Goal: Find specific page/section: Find specific page/section

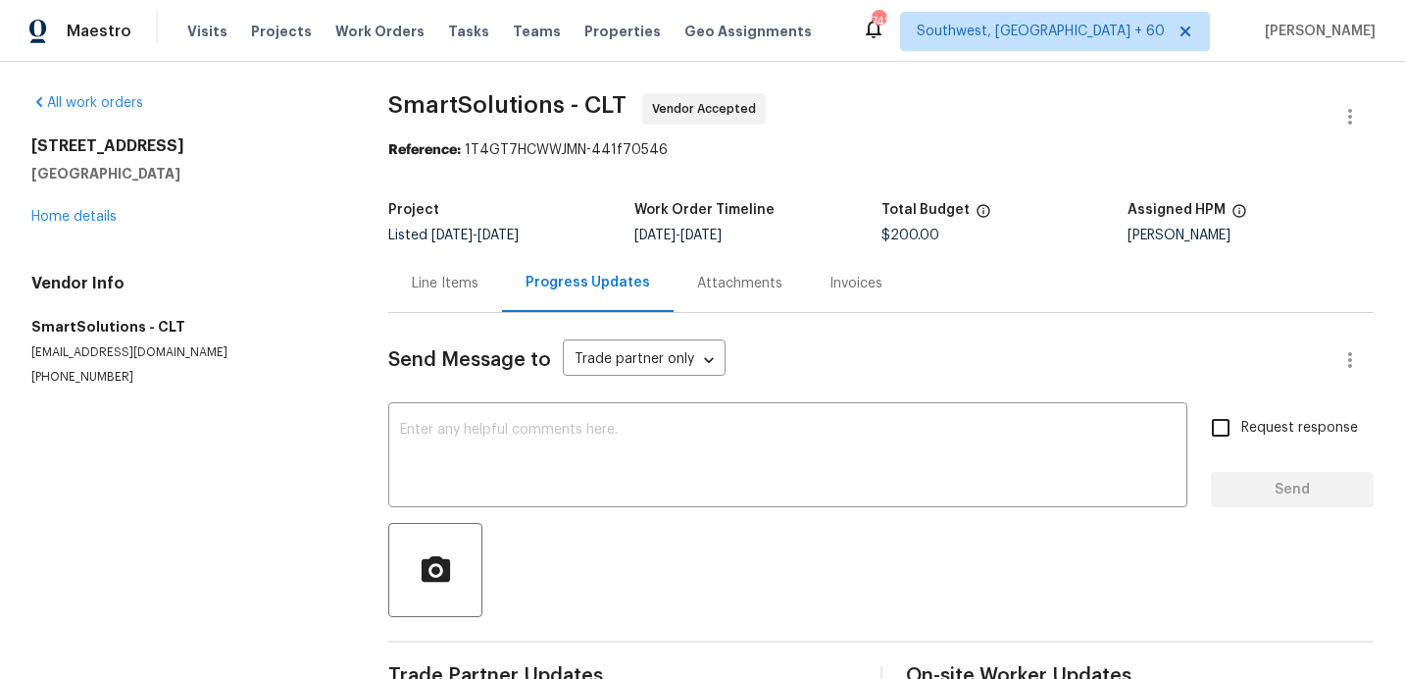
scroll to position [392, 0]
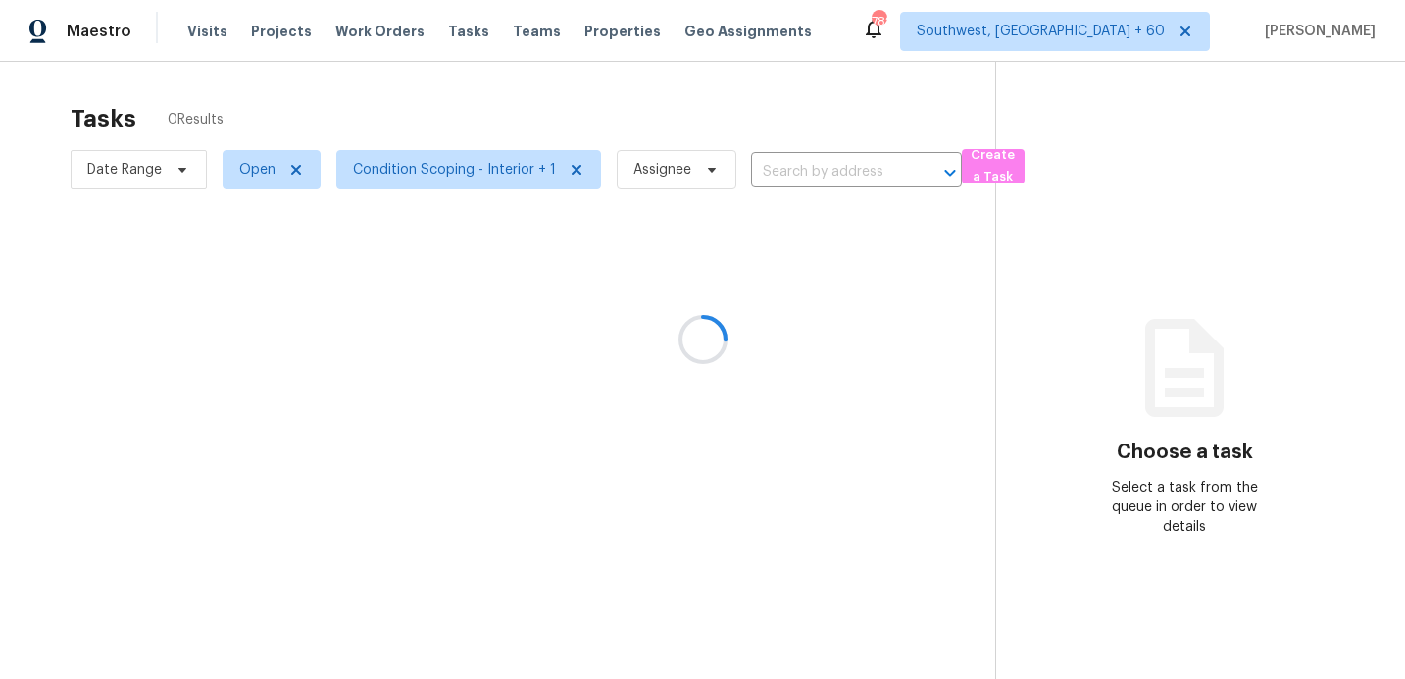
click at [111, 169] on div at bounding box center [702, 339] width 1405 height 679
click at [111, 170] on div at bounding box center [702, 339] width 1405 height 679
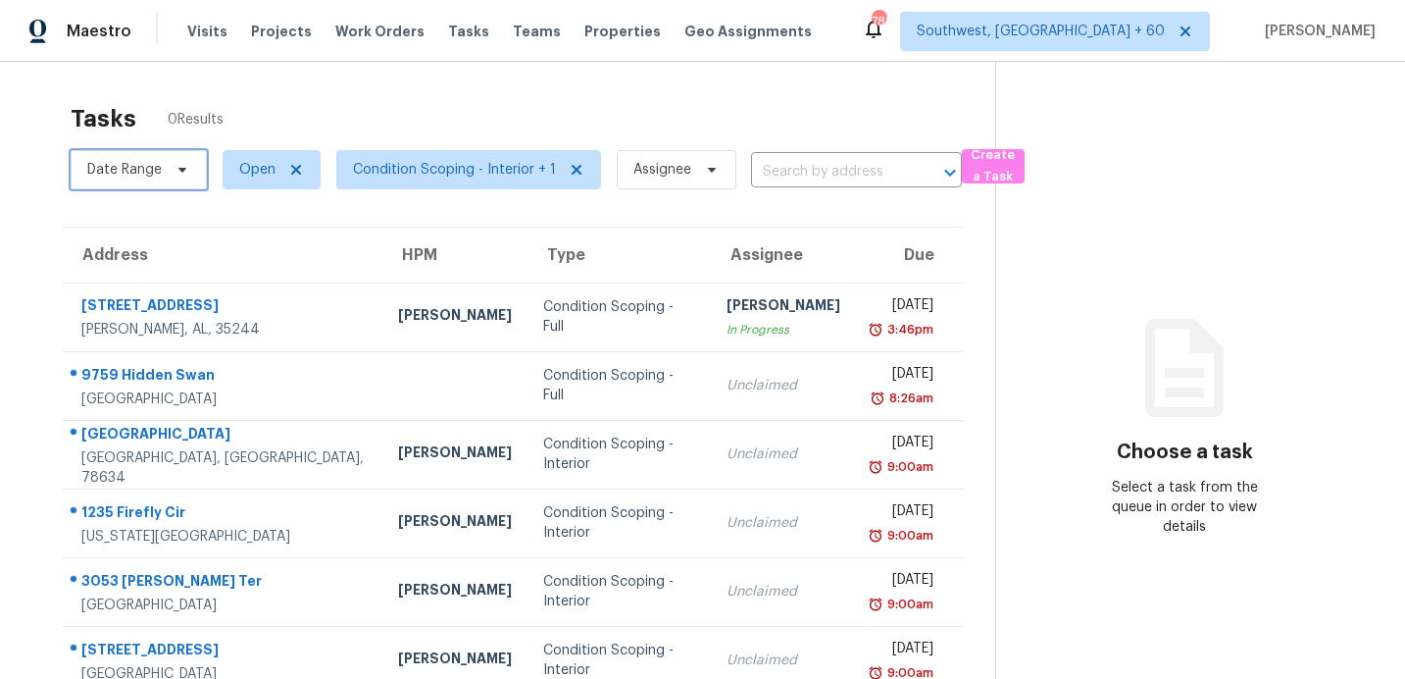
click at [137, 169] on span "Date Range" at bounding box center [124, 170] width 75 height 20
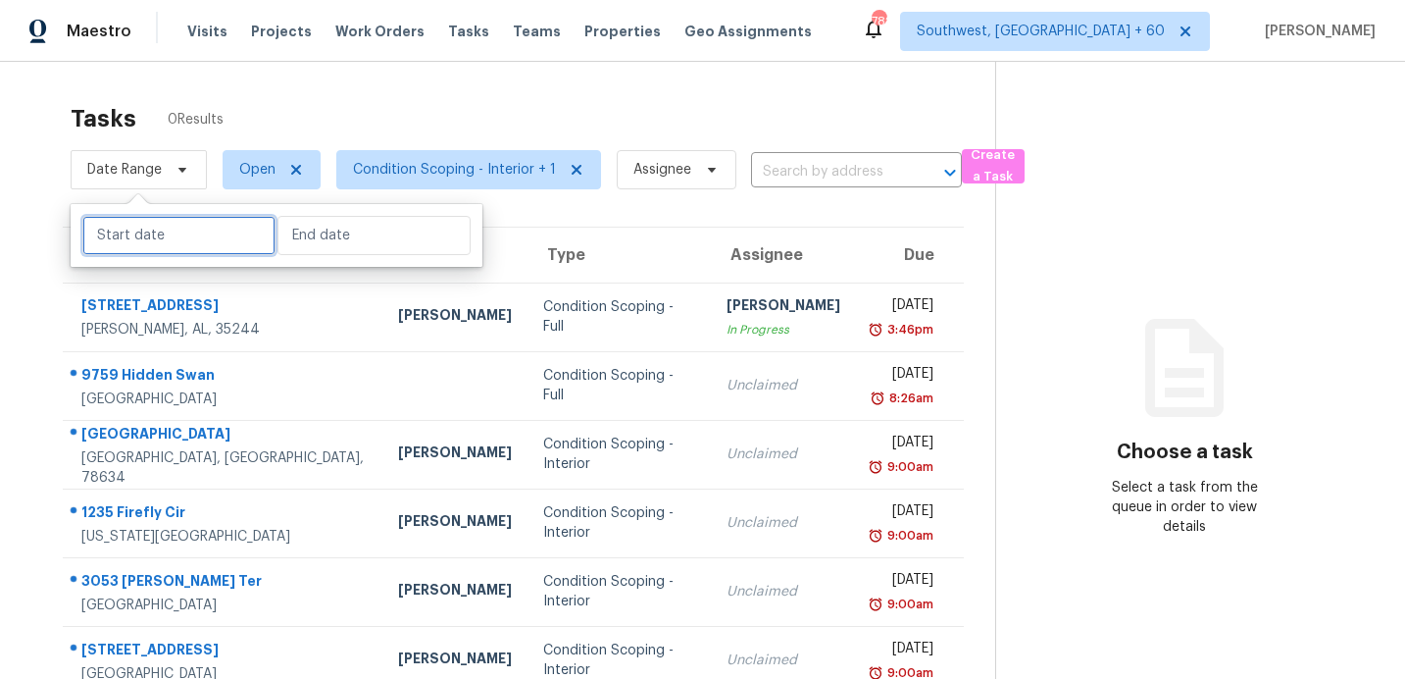
select select "8"
select select "2025"
select select "9"
select select "2025"
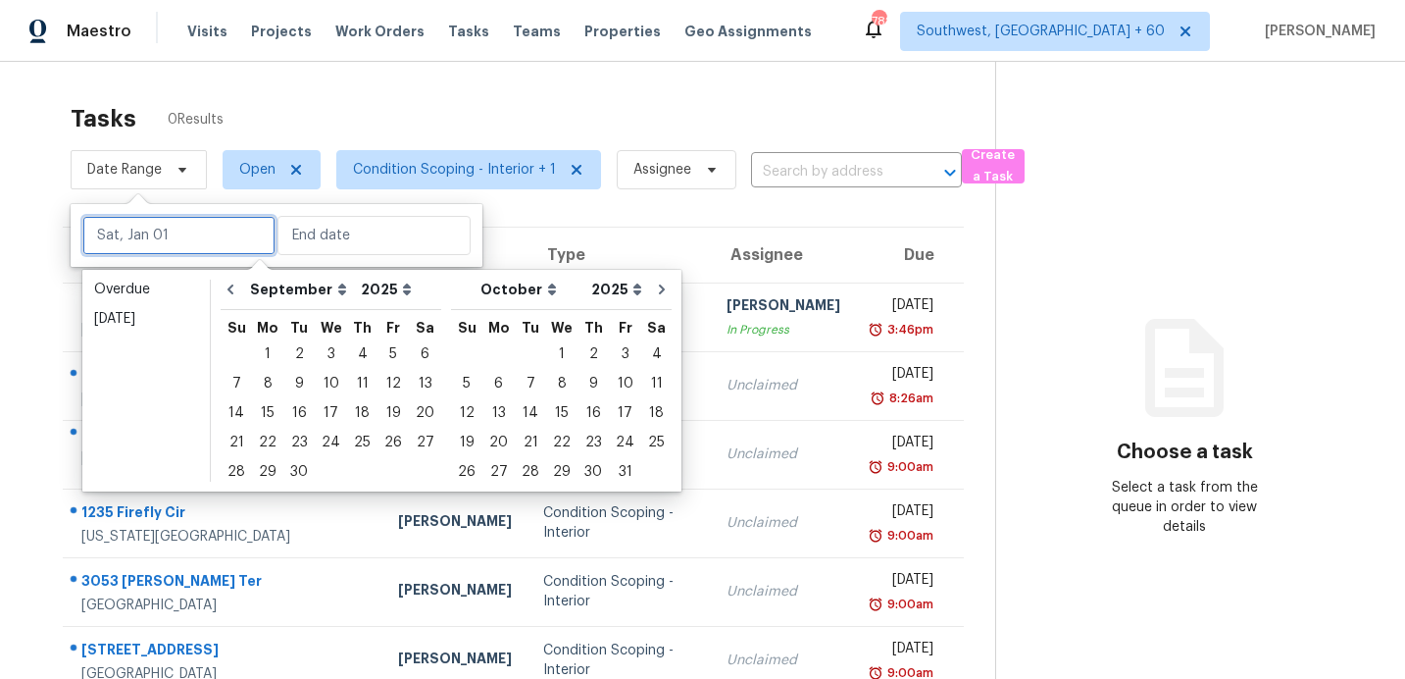
click at [156, 234] on input "text" at bounding box center [178, 235] width 193 height 39
click at [294, 352] on div "2" at bounding box center [298, 353] width 31 height 27
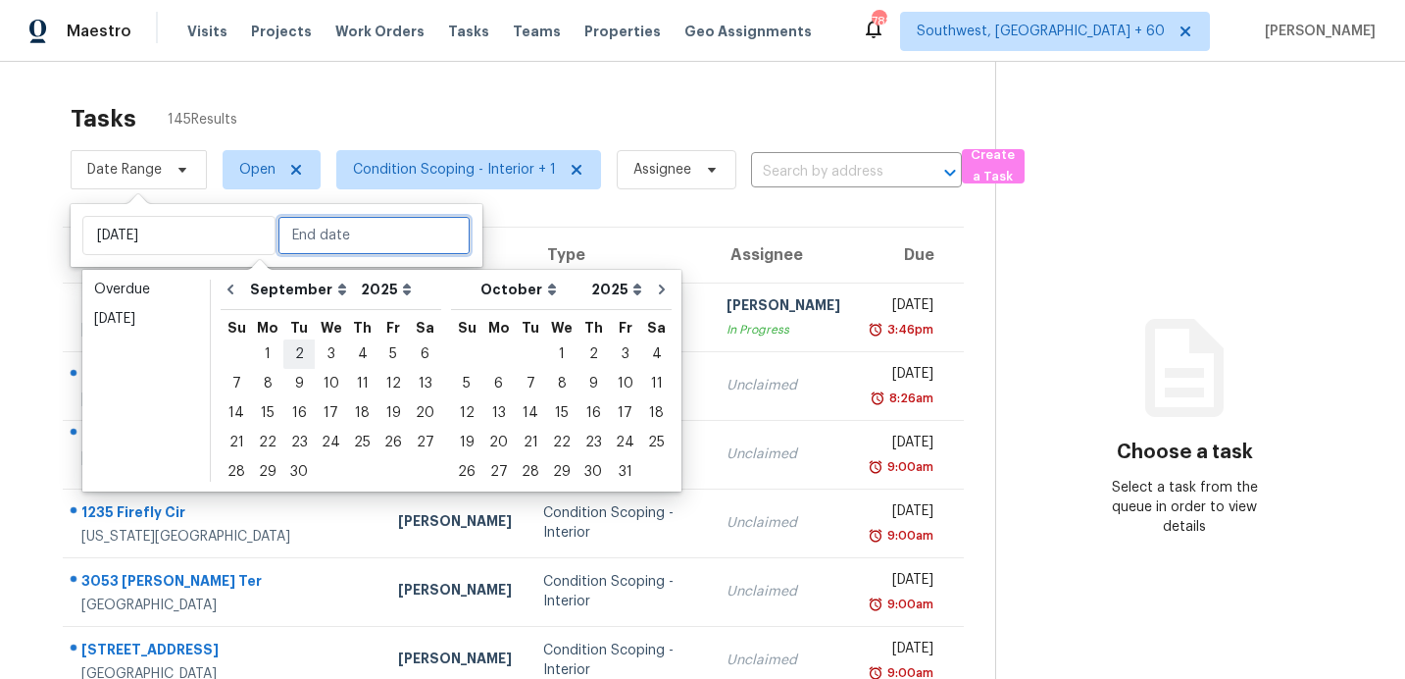
type input "[DATE]"
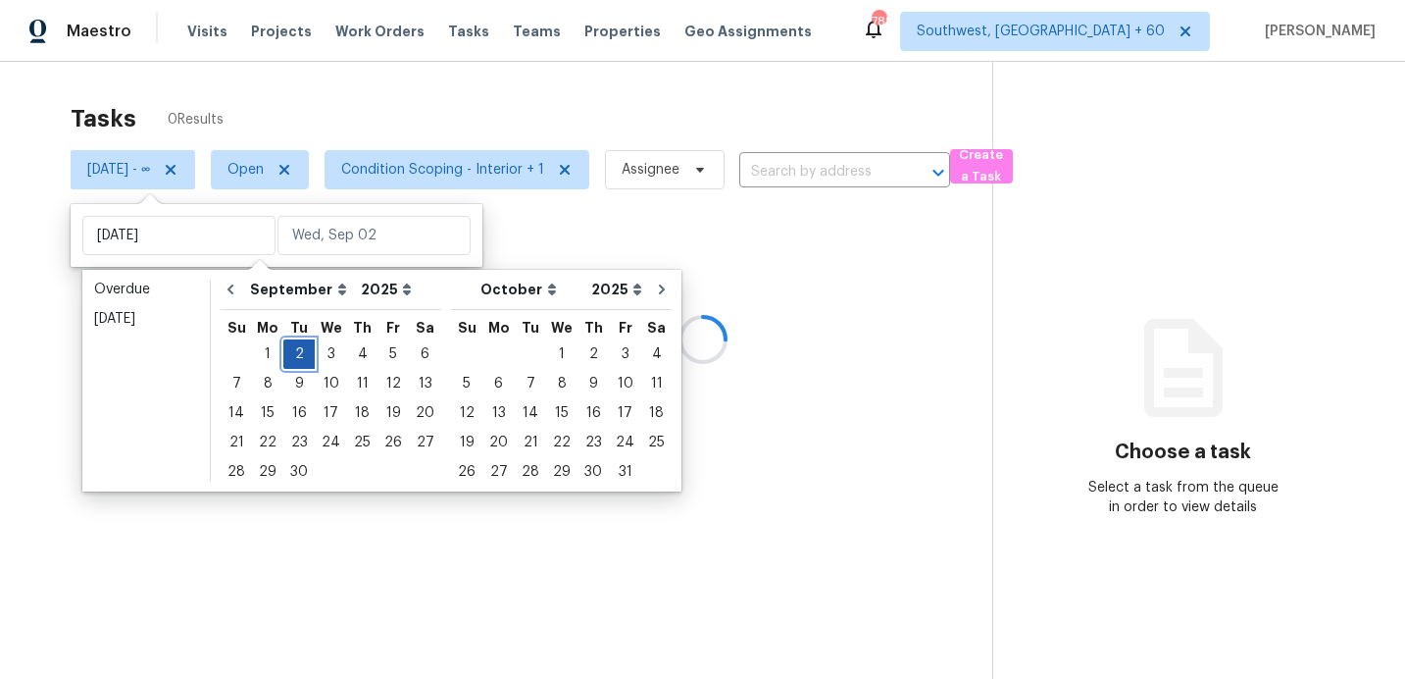
click at [294, 352] on div "2" at bounding box center [298, 353] width 31 height 27
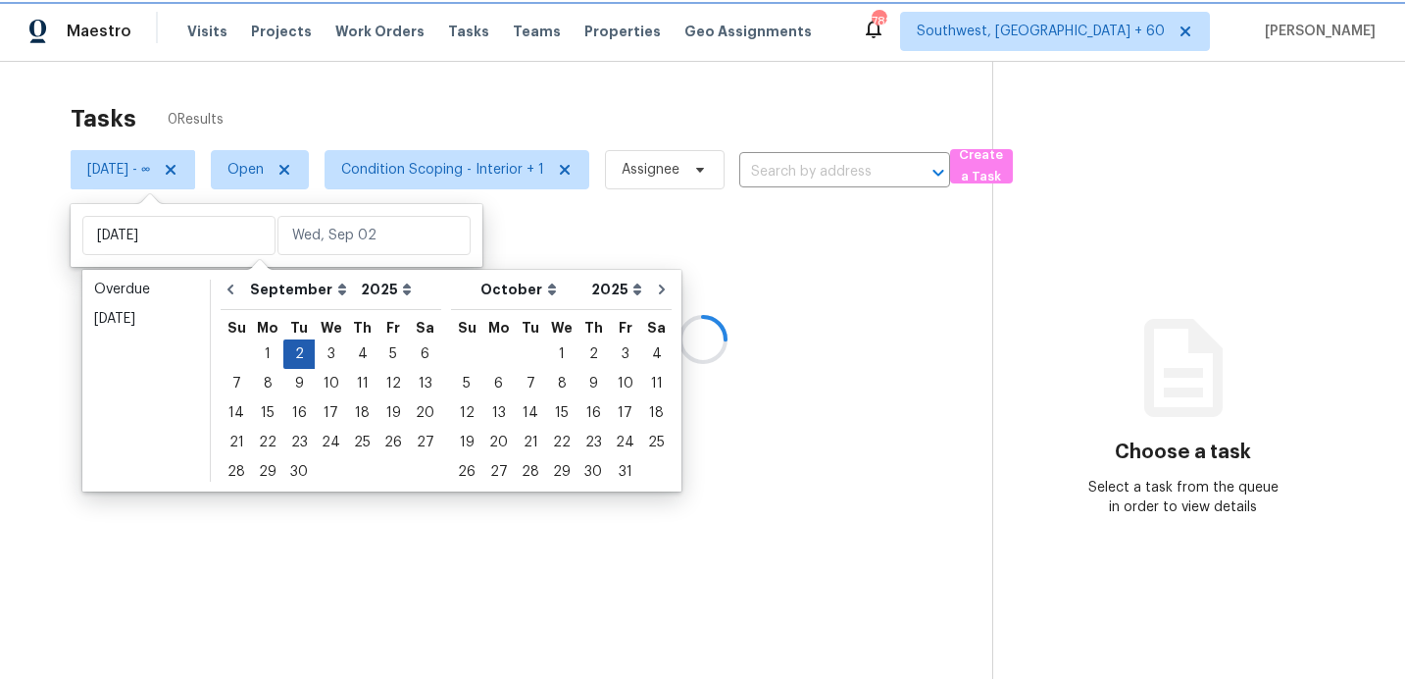
type input "[DATE]"
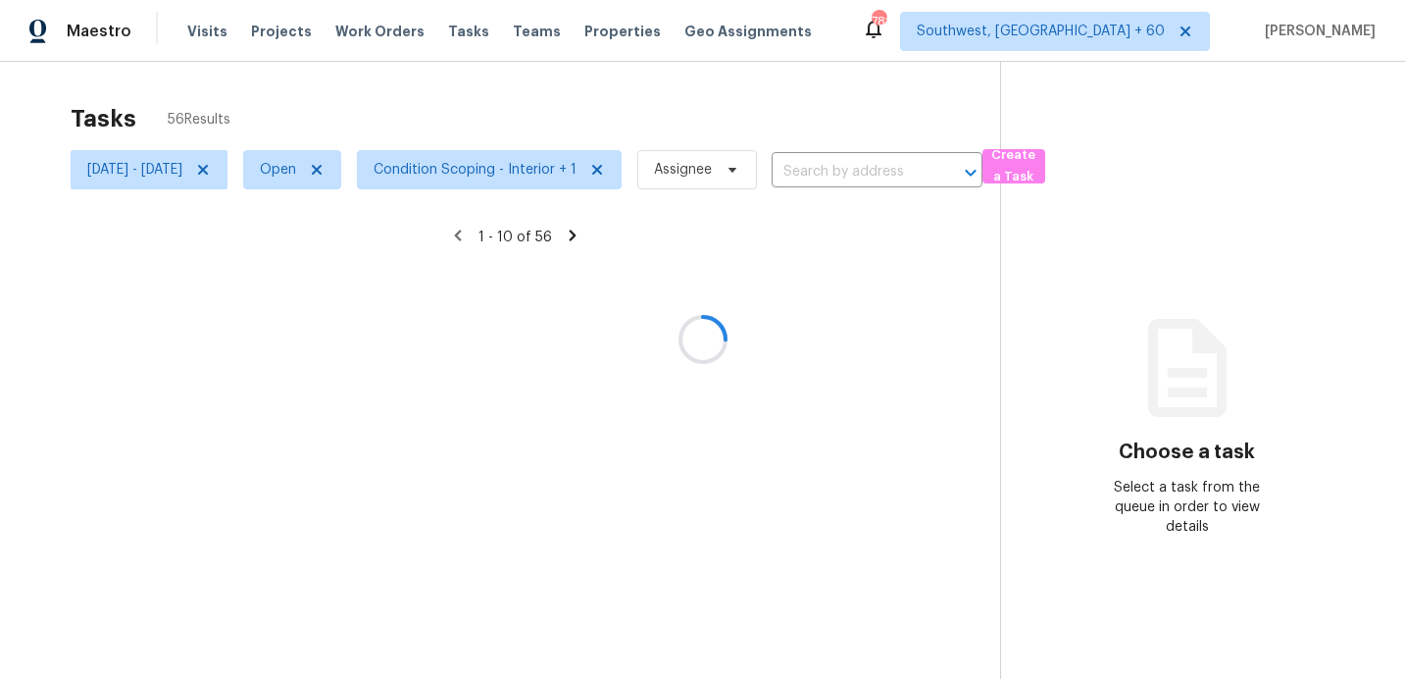
click at [409, 126] on div at bounding box center [702, 339] width 1405 height 679
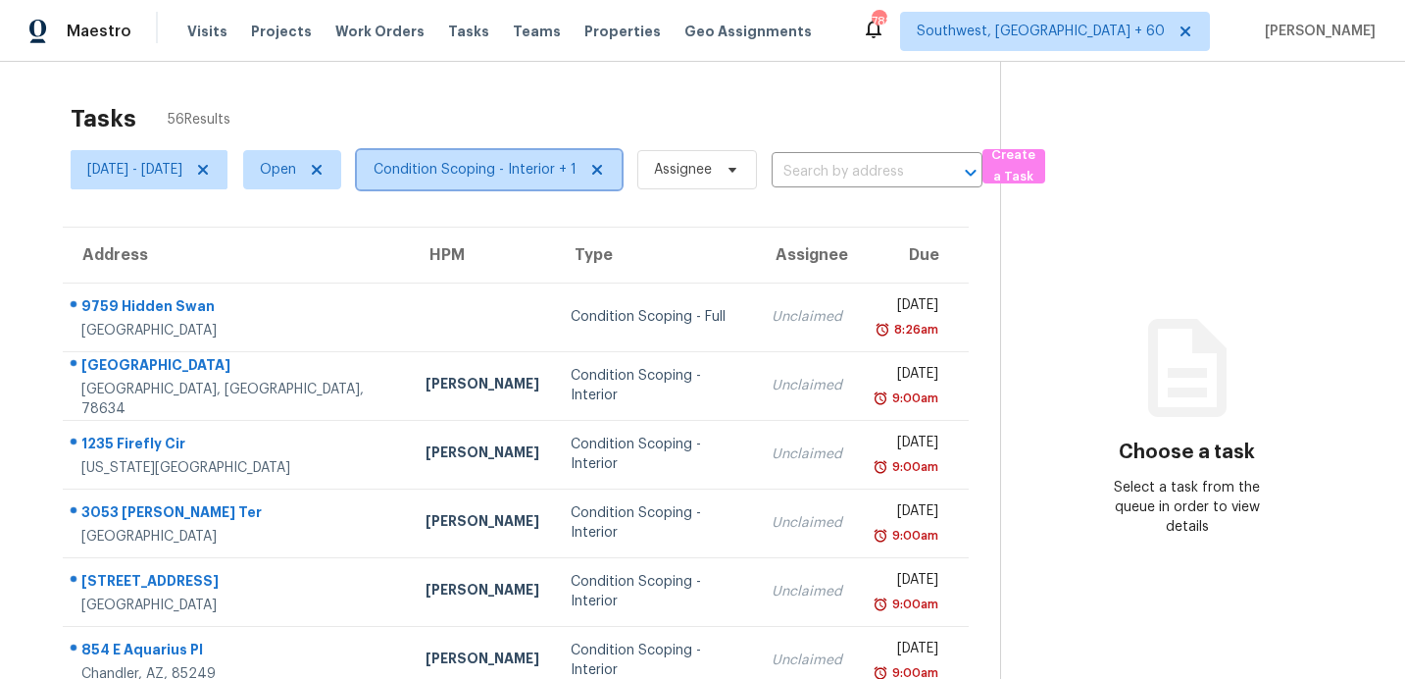
click at [576, 169] on span "Condition Scoping - Interior + 1" at bounding box center [475, 170] width 203 height 20
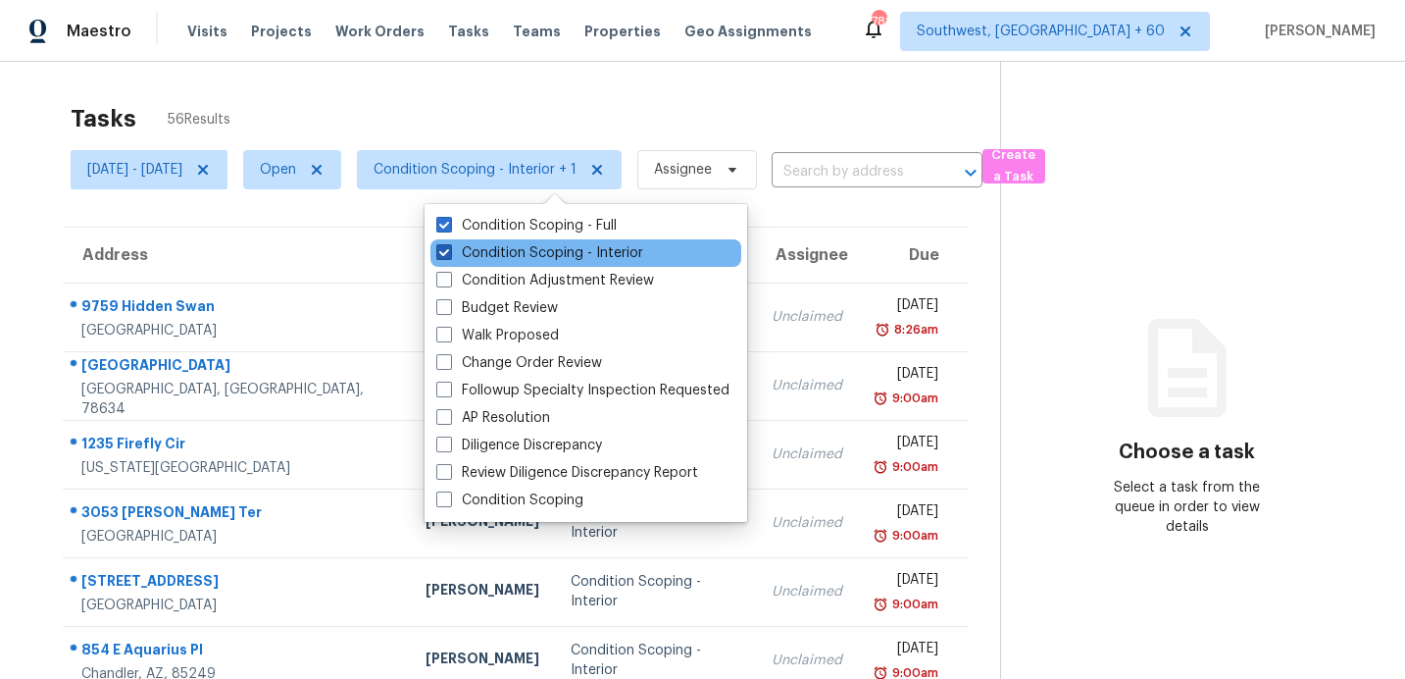
click at [542, 251] on label "Condition Scoping - Interior" at bounding box center [539, 253] width 207 height 20
click at [449, 251] on input "Condition Scoping - Interior" at bounding box center [442, 249] width 13 height 13
checkbox input "false"
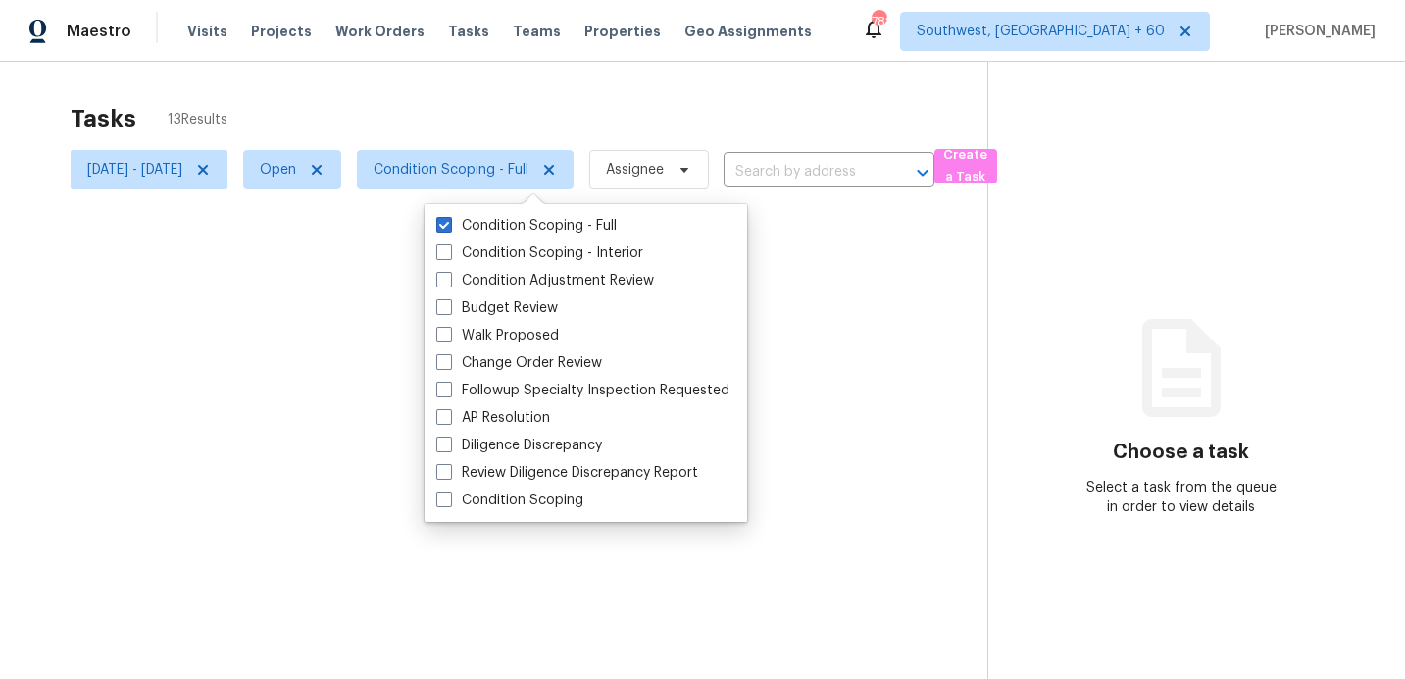
click at [549, 107] on div at bounding box center [702, 339] width 1405 height 679
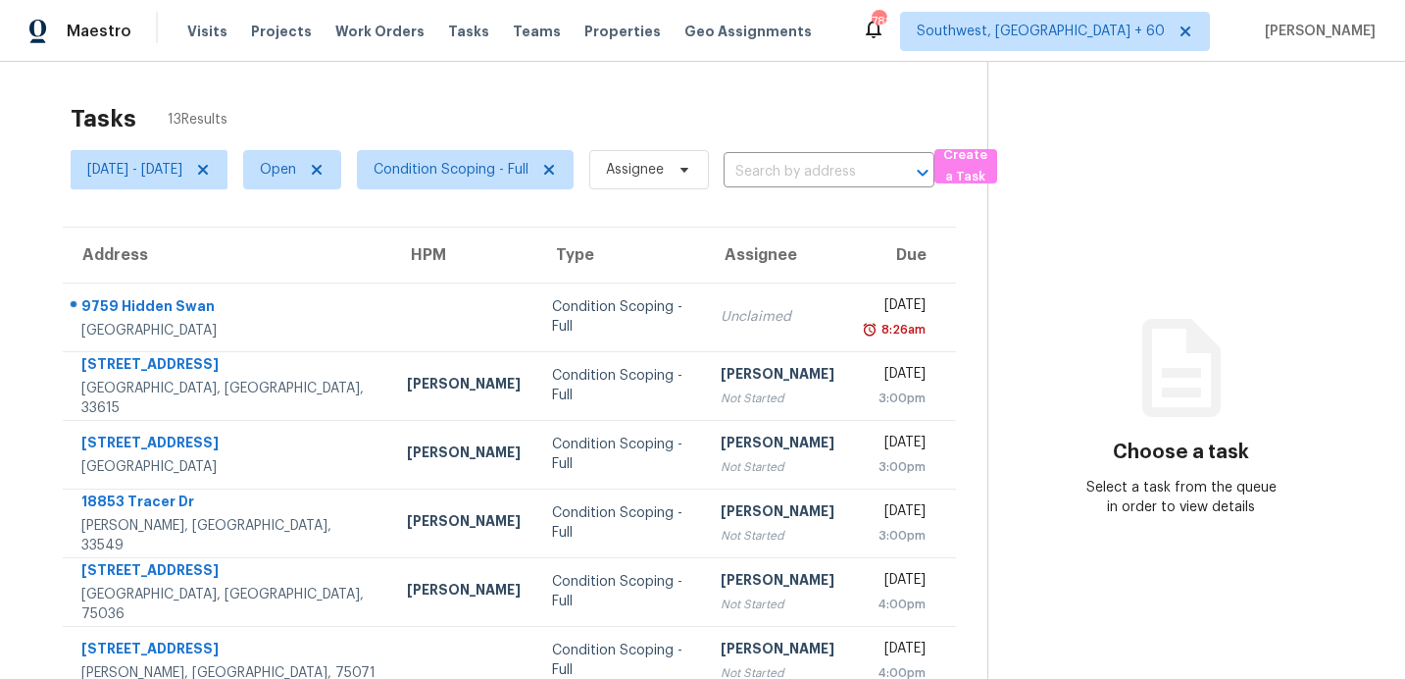
scroll to position [342, 0]
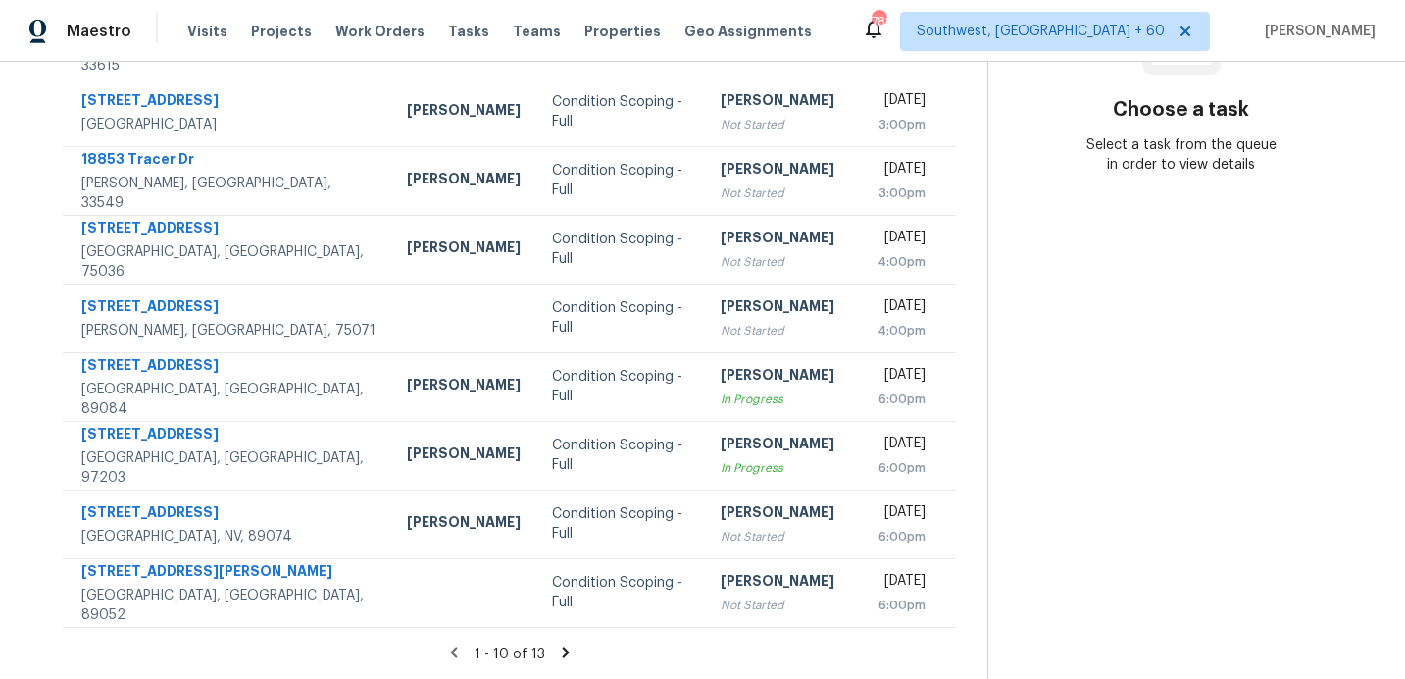
click at [559, 650] on div "1 - 10 of 13" at bounding box center [509, 653] width 956 height 21
click at [564, 647] on icon at bounding box center [566, 652] width 18 height 18
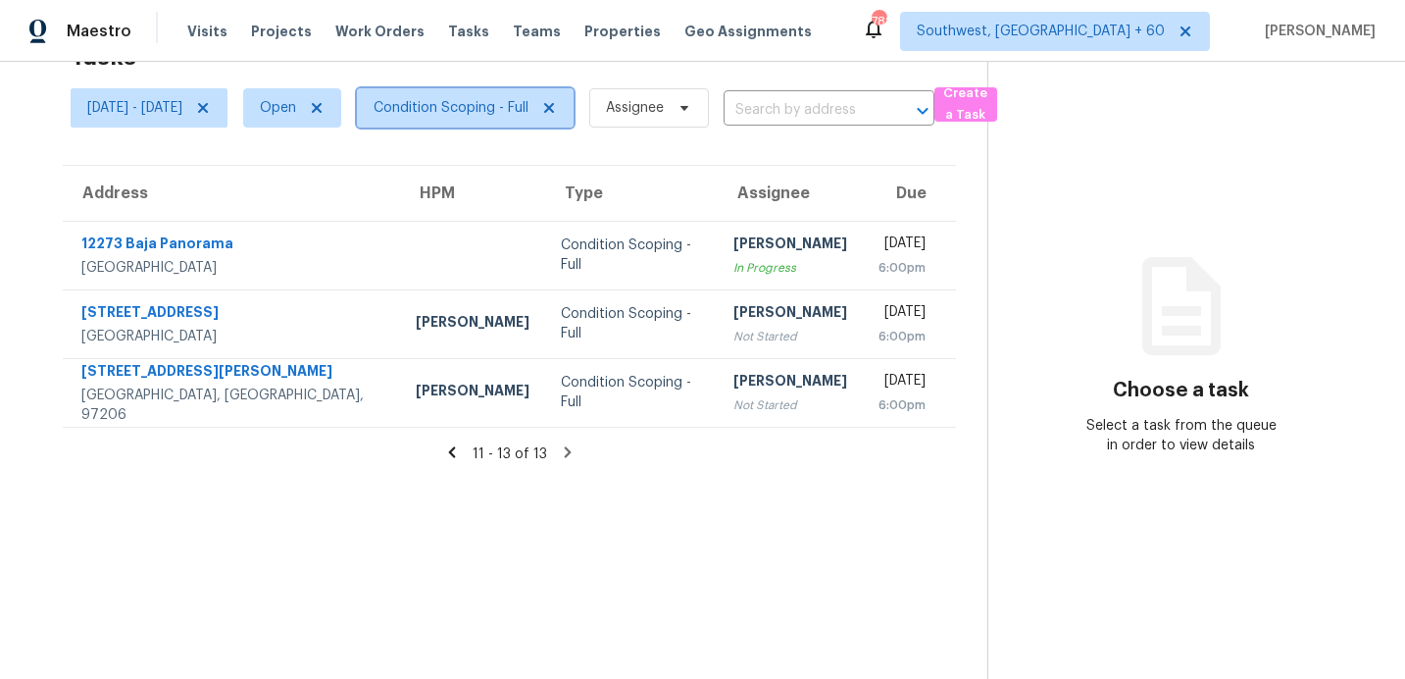
click at [506, 116] on span "Condition Scoping - Full" at bounding box center [451, 108] width 155 height 20
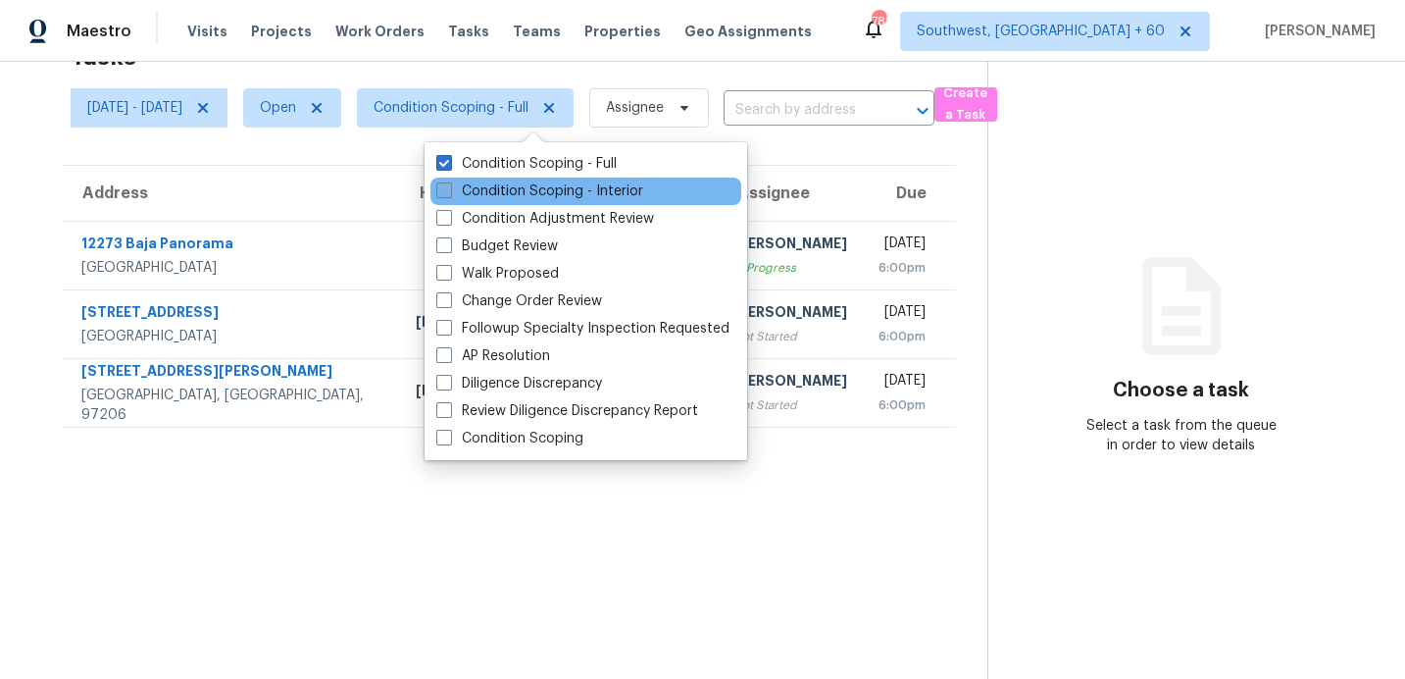
click at [512, 187] on label "Condition Scoping - Interior" at bounding box center [539, 191] width 207 height 20
click at [449, 187] on input "Condition Scoping - Interior" at bounding box center [442, 187] width 13 height 13
checkbox input "true"
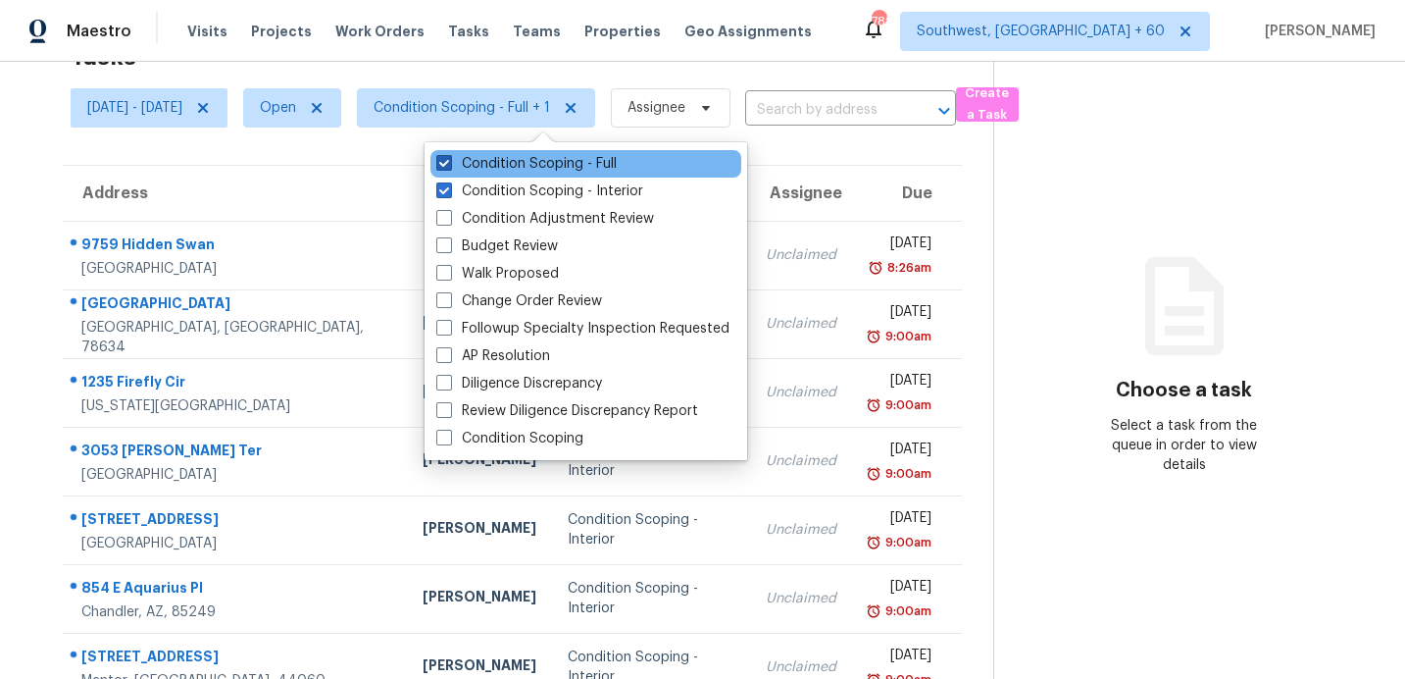
click at [529, 167] on label "Condition Scoping - Full" at bounding box center [526, 164] width 180 height 20
click at [449, 167] on input "Condition Scoping - Full" at bounding box center [442, 160] width 13 height 13
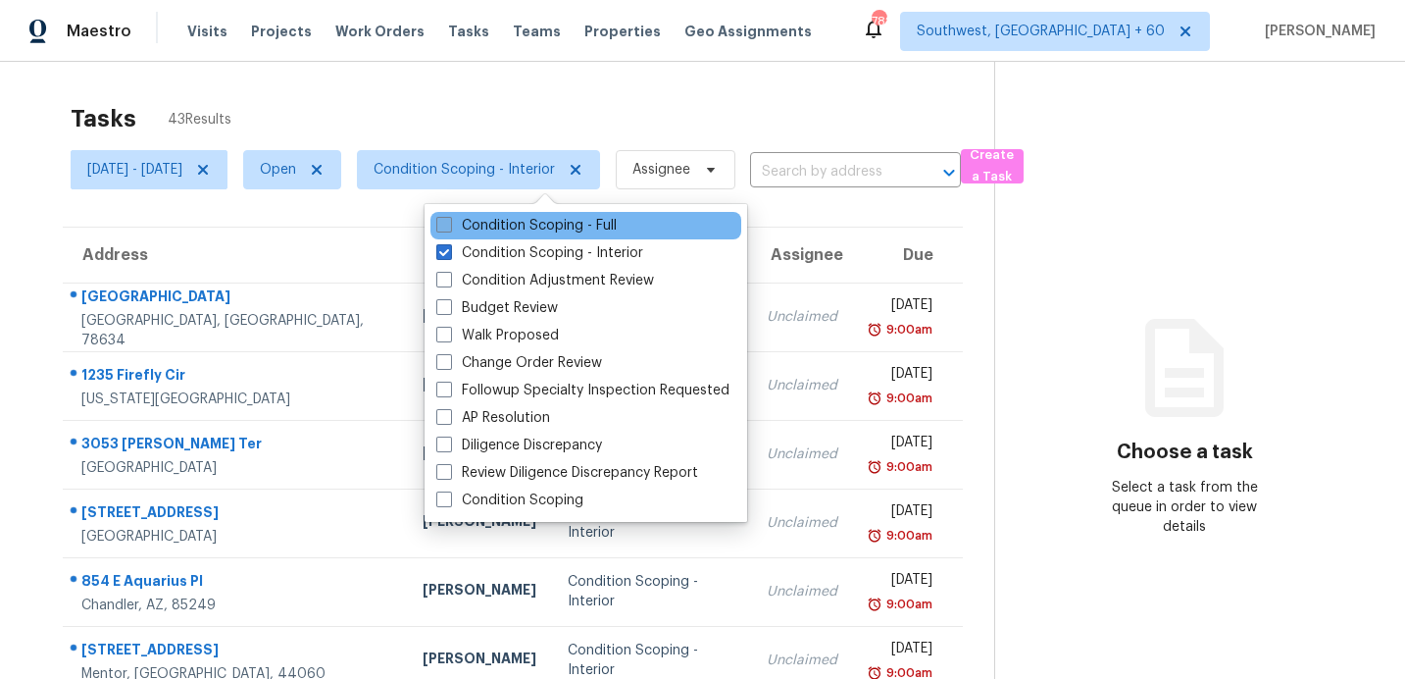
click at [531, 219] on label "Condition Scoping - Full" at bounding box center [526, 226] width 180 height 20
click at [449, 219] on input "Condition Scoping - Full" at bounding box center [442, 222] width 13 height 13
checkbox input "true"
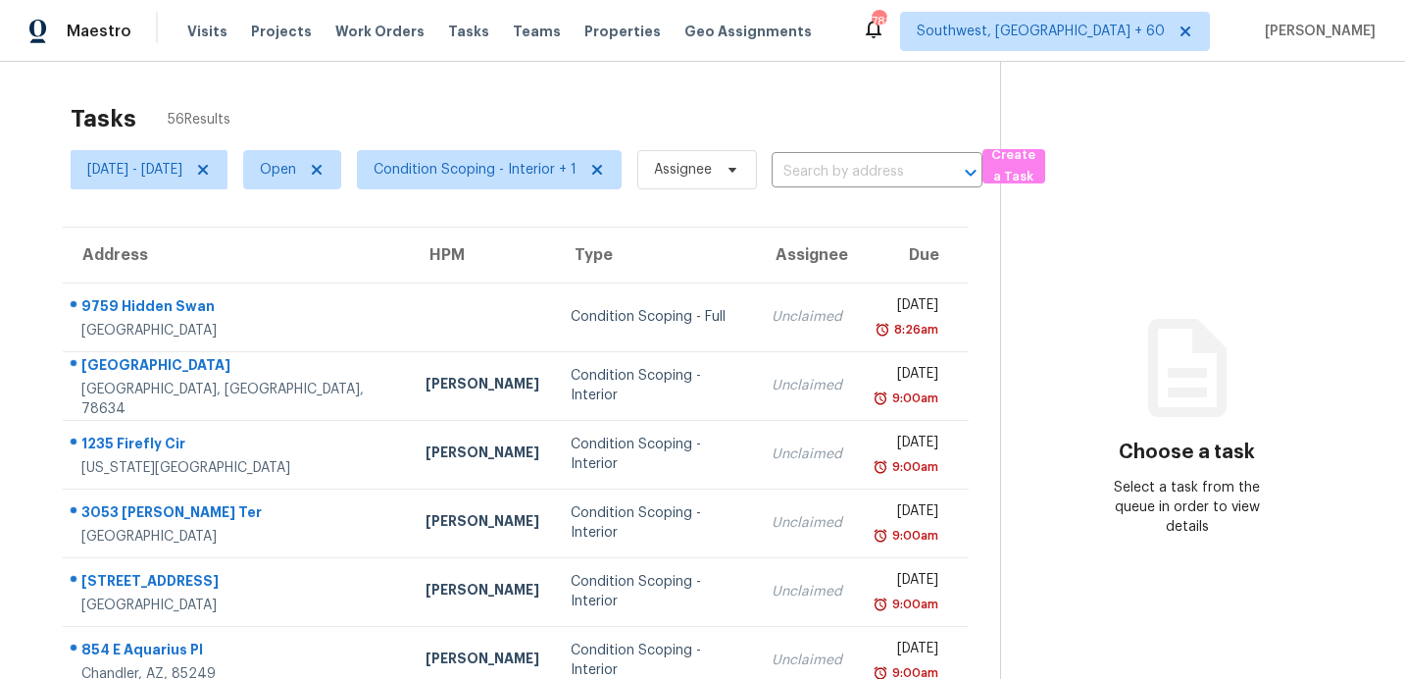
click at [405, 118] on div "Tasks 56 Results" at bounding box center [536, 118] width 930 height 51
